Goal: Information Seeking & Learning: Learn about a topic

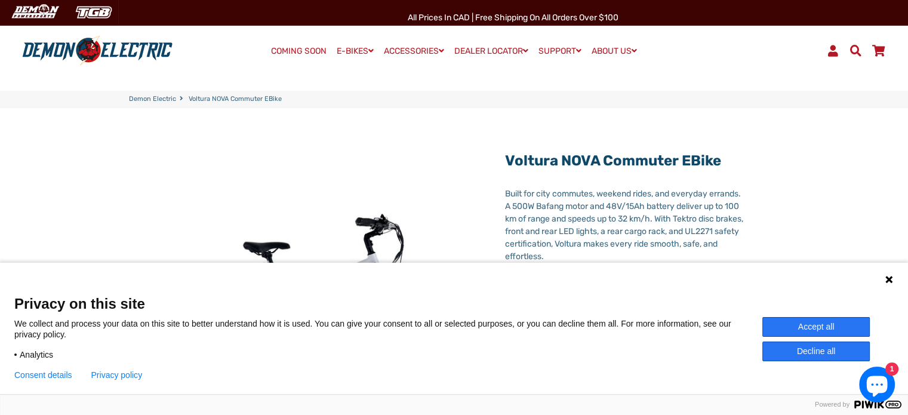
click at [890, 283] on icon at bounding box center [889, 279] width 10 height 10
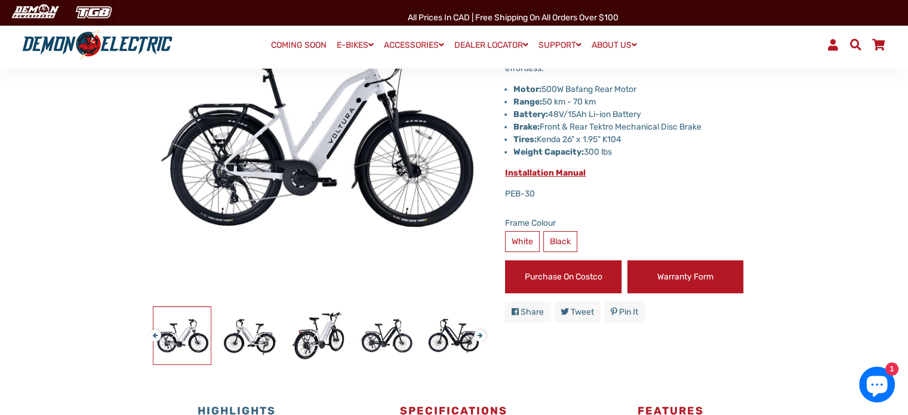
scroll to position [189, 0]
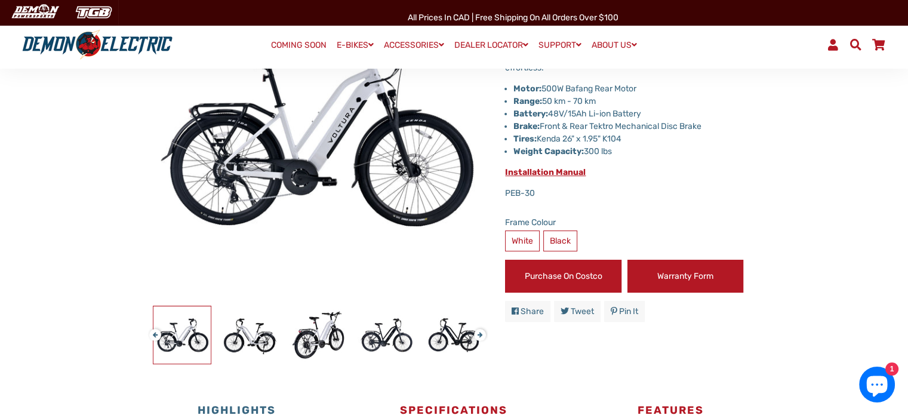
click at [724, 277] on link "Warranty Form" at bounding box center [685, 276] width 116 height 33
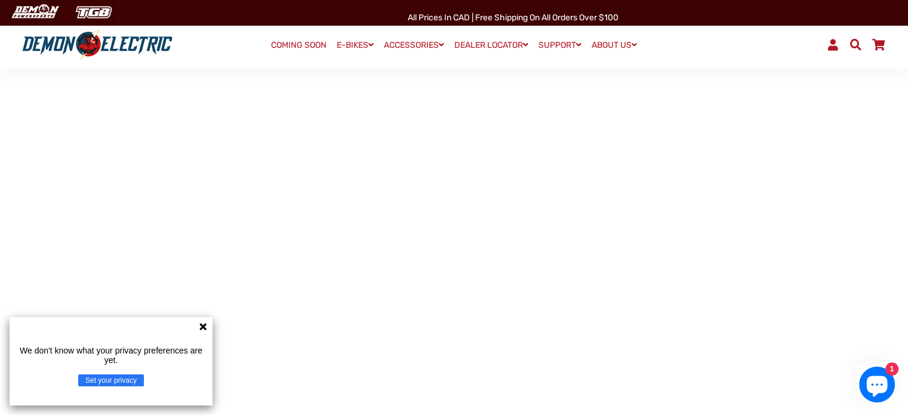
scroll to position [728, 0]
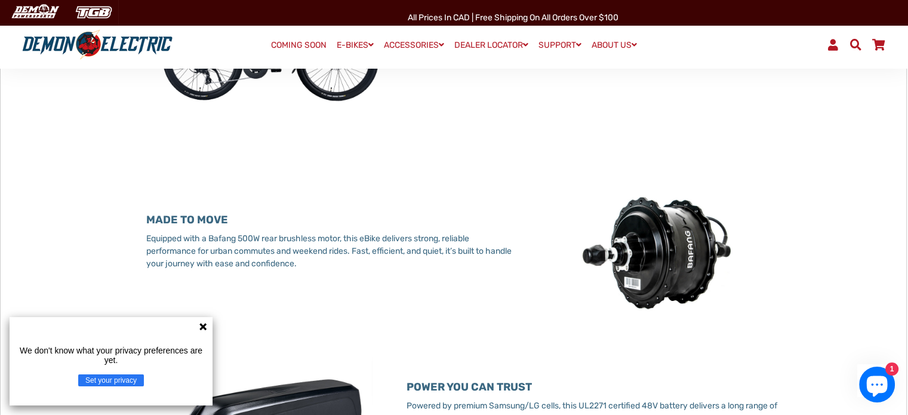
scroll to position [696, 0]
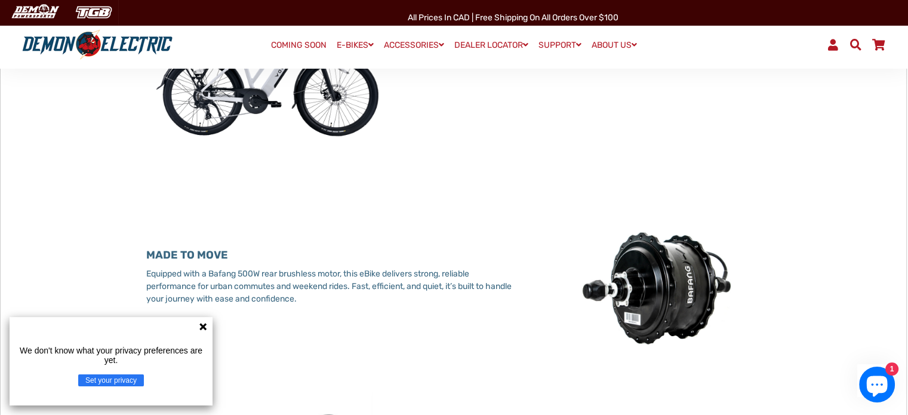
click at [646, 197] on div "BUILT TO LAST Crafted from lightweight, rust- and corrosion-resistant materials…" at bounding box center [453, 75] width 650 height 264
